Goal: Find contact information: Obtain details needed to contact an individual or organization

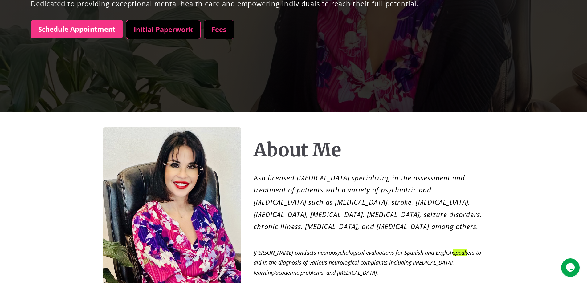
scroll to position [339, 0]
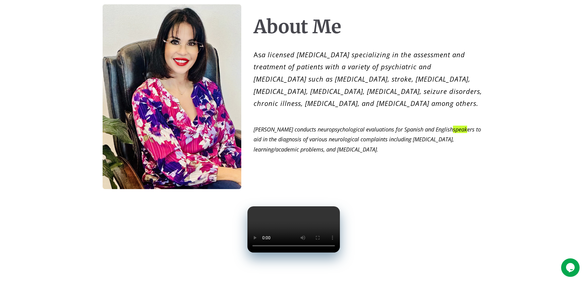
click at [409, 126] on em "[PERSON_NAME] conducts neuropsychological evaluations for Spanish and English s…" at bounding box center [367, 139] width 227 height 27
copy em "Spanish"
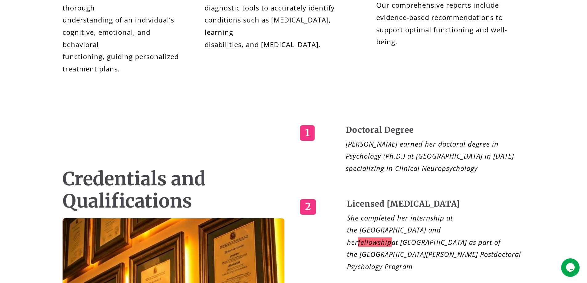
scroll to position [986, 0]
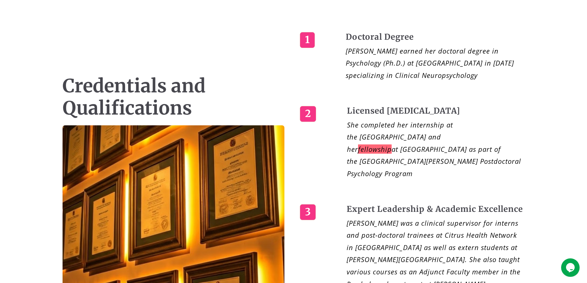
click at [507, 80] on em "[PERSON_NAME] earned her doctoral degree in Psychology (Ph.D.) at [GEOGRAPHIC_D…" at bounding box center [430, 63] width 168 height 34
copy em "Psychology"
click at [399, 80] on em "[PERSON_NAME] earned her doctoral degree in Psychology (Ph.D.) at [GEOGRAPHIC_D…" at bounding box center [430, 63] width 168 height 34
drag, startPoint x: 399, startPoint y: 235, endPoint x: 457, endPoint y: 231, distance: 58.1
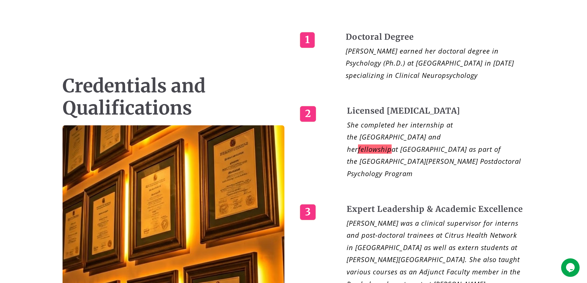
click at [457, 80] on em "[PERSON_NAME] earned her doctoral degree in Psychology (Ph.D.) at [GEOGRAPHIC_D…" at bounding box center [430, 63] width 168 height 34
copy em "Clinical Neuropsychology"
click at [489, 80] on em "[PERSON_NAME] earned her doctoral degree in Psychology (Ph.D.) at [GEOGRAPHIC_D…" at bounding box center [430, 63] width 168 height 34
copy em "2005"
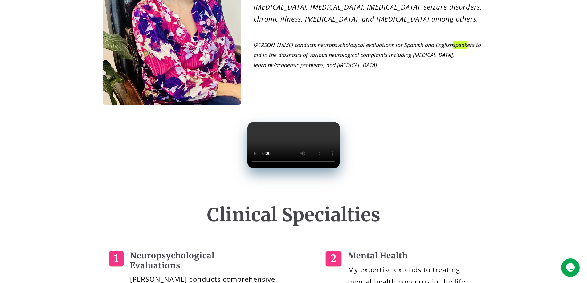
scroll to position [431, 0]
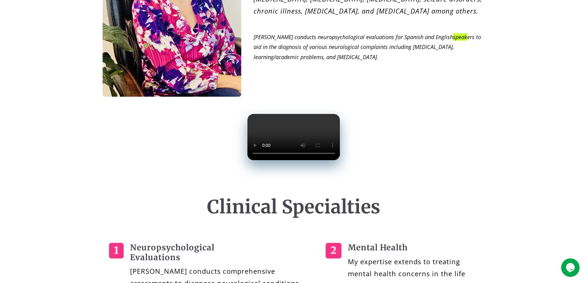
drag, startPoint x: 249, startPoint y: 129, endPoint x: 224, endPoint y: 131, distance: 25.3
click at [247, 131] on video at bounding box center [293, 137] width 92 height 46
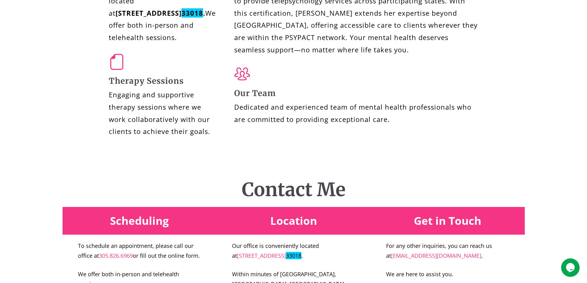
scroll to position [2157, 0]
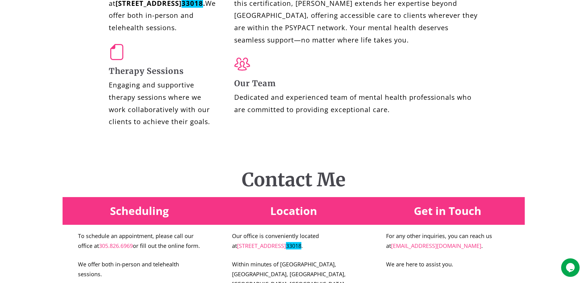
click at [151, 8] on strong "[STREET_ADDRESS] ." at bounding box center [161, 2] width 90 height 9
drag, startPoint x: 151, startPoint y: 136, endPoint x: 125, endPoint y: 148, distance: 28.4
click at [125, 8] on strong "[STREET_ADDRESS] ." at bounding box center [161, 2] width 90 height 9
copy strong "[STREET_ADDRESS]"
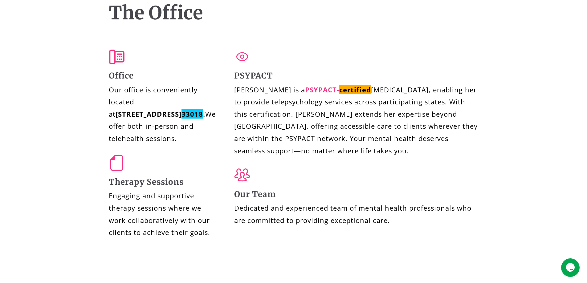
scroll to position [2121, 0]
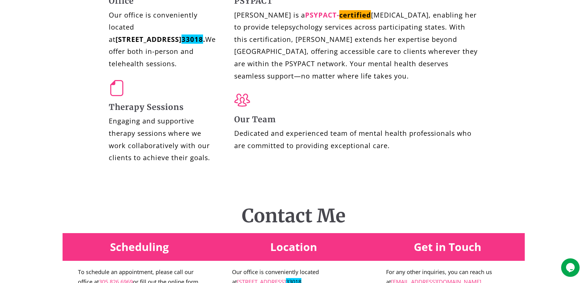
click at [140, 44] on strong "[STREET_ADDRESS] ." at bounding box center [161, 39] width 90 height 9
drag, startPoint x: 140, startPoint y: 187, endPoint x: 159, endPoint y: 184, distance: 19.9
click at [159, 44] on strong "[STREET_ADDRESS] ." at bounding box center [161, 39] width 90 height 9
copy strong "Suite 310"
click at [186, 44] on strong "[STREET_ADDRESS] ." at bounding box center [161, 39] width 90 height 9
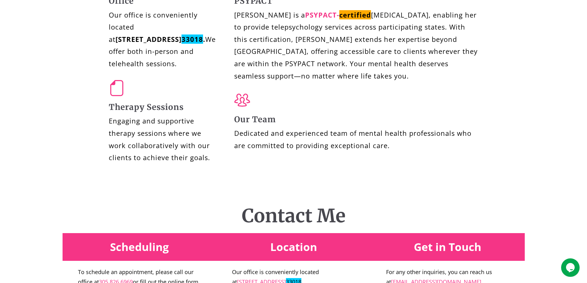
drag, startPoint x: 186, startPoint y: 188, endPoint x: 136, endPoint y: 200, distance: 51.6
click at [136, 44] on strong "[STREET_ADDRESS] ." at bounding box center [161, 39] width 90 height 9
copy strong "Hialeah FL 33018"
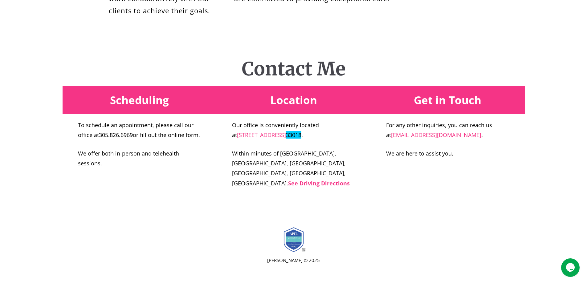
click at [113, 139] on link "305.826.6969" at bounding box center [116, 134] width 34 height 7
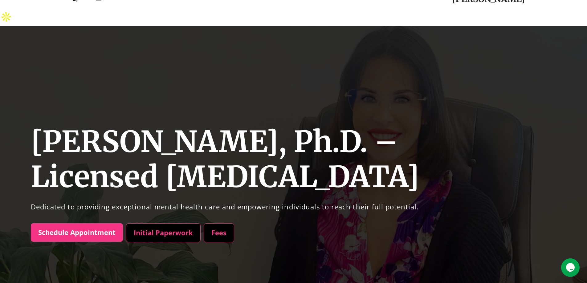
scroll to position [0, 0]
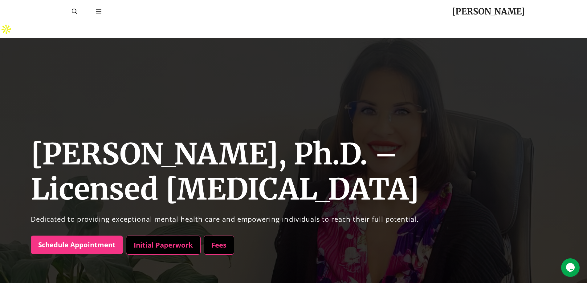
click at [68, 137] on h1 "[PERSON_NAME], Ph.D. – Licensed [MEDICAL_DATA]" at bounding box center [309, 172] width 556 height 70
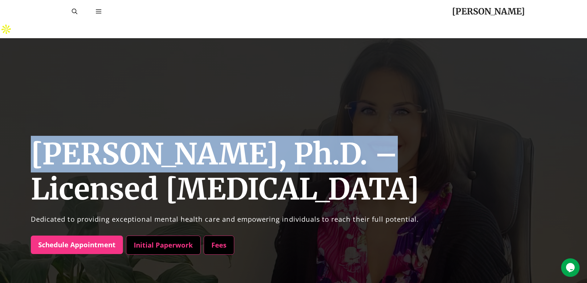
drag, startPoint x: 68, startPoint y: 133, endPoint x: 355, endPoint y: 130, distance: 286.3
click at [355, 137] on h1 "[PERSON_NAME], Ph.D. – Licensed [MEDICAL_DATA]" at bounding box center [309, 172] width 556 height 70
copy h1 "[PERSON_NAME], Ph.D."
